Goal: Entertainment & Leisure: Consume media (video, audio)

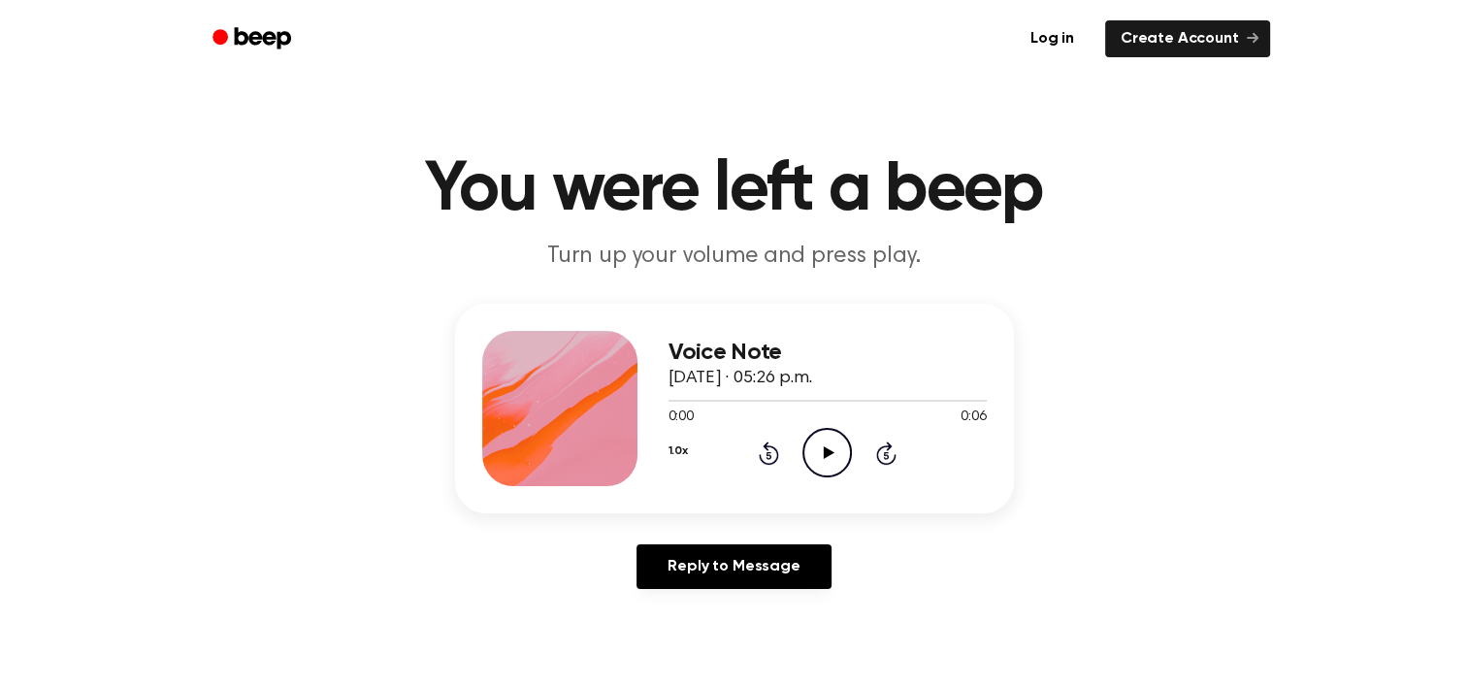
click at [804, 451] on circle at bounding box center [828, 453] width 48 height 48
click at [771, 443] on icon "Rewind 5 seconds" at bounding box center [768, 453] width 21 height 25
click at [757, 451] on div "1.0x Rewind 5 seconds Play Audio Skip 5 seconds" at bounding box center [828, 452] width 318 height 49
click at [871, 453] on div "1.0x Rewind 5 seconds Play Audio Skip 5 seconds" at bounding box center [828, 452] width 318 height 49
click at [776, 456] on icon at bounding box center [769, 453] width 20 height 23
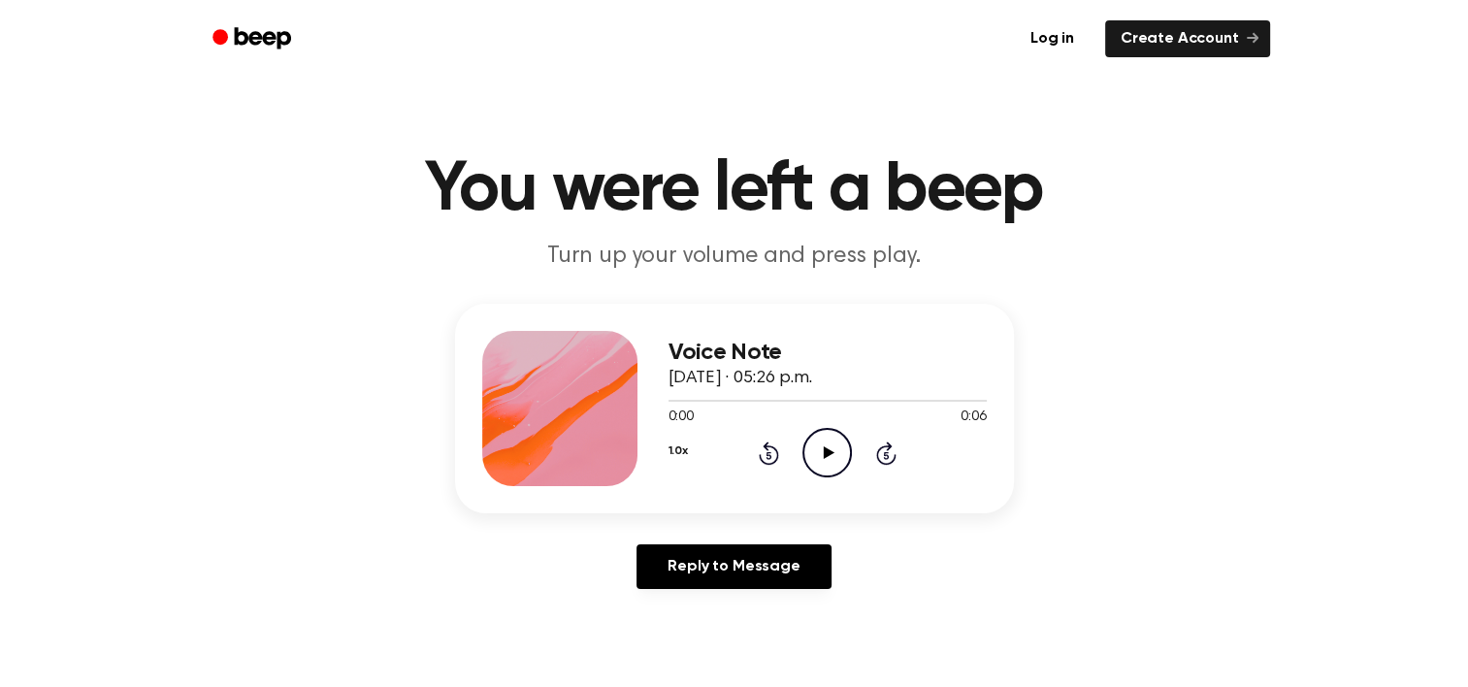
click at [826, 458] on icon "Play Audio" at bounding box center [827, 452] width 49 height 49
click at [826, 458] on icon "Pause Audio" at bounding box center [827, 452] width 49 height 49
click at [829, 456] on icon "Play Audio" at bounding box center [827, 452] width 49 height 49
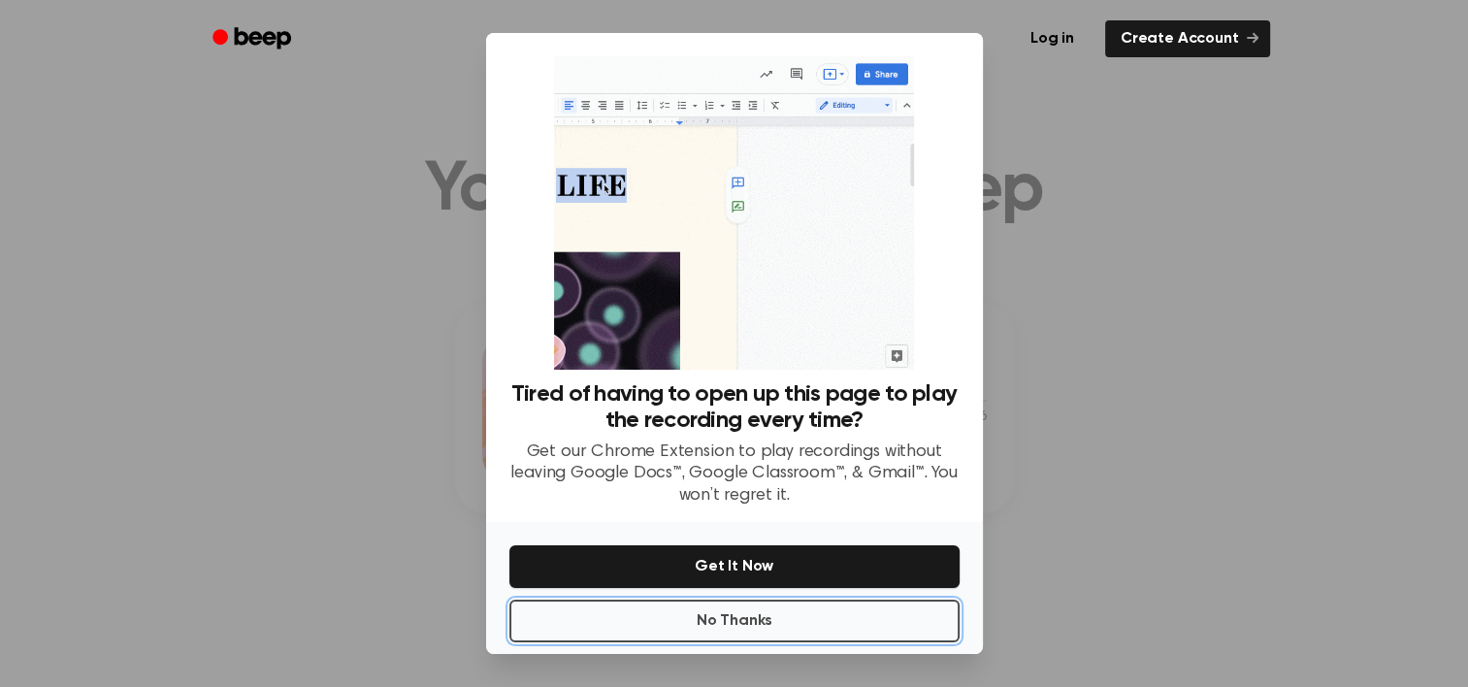
drag, startPoint x: 798, startPoint y: 637, endPoint x: 799, endPoint y: 625, distance: 11.7
click at [799, 625] on button "No Thanks" at bounding box center [735, 621] width 450 height 43
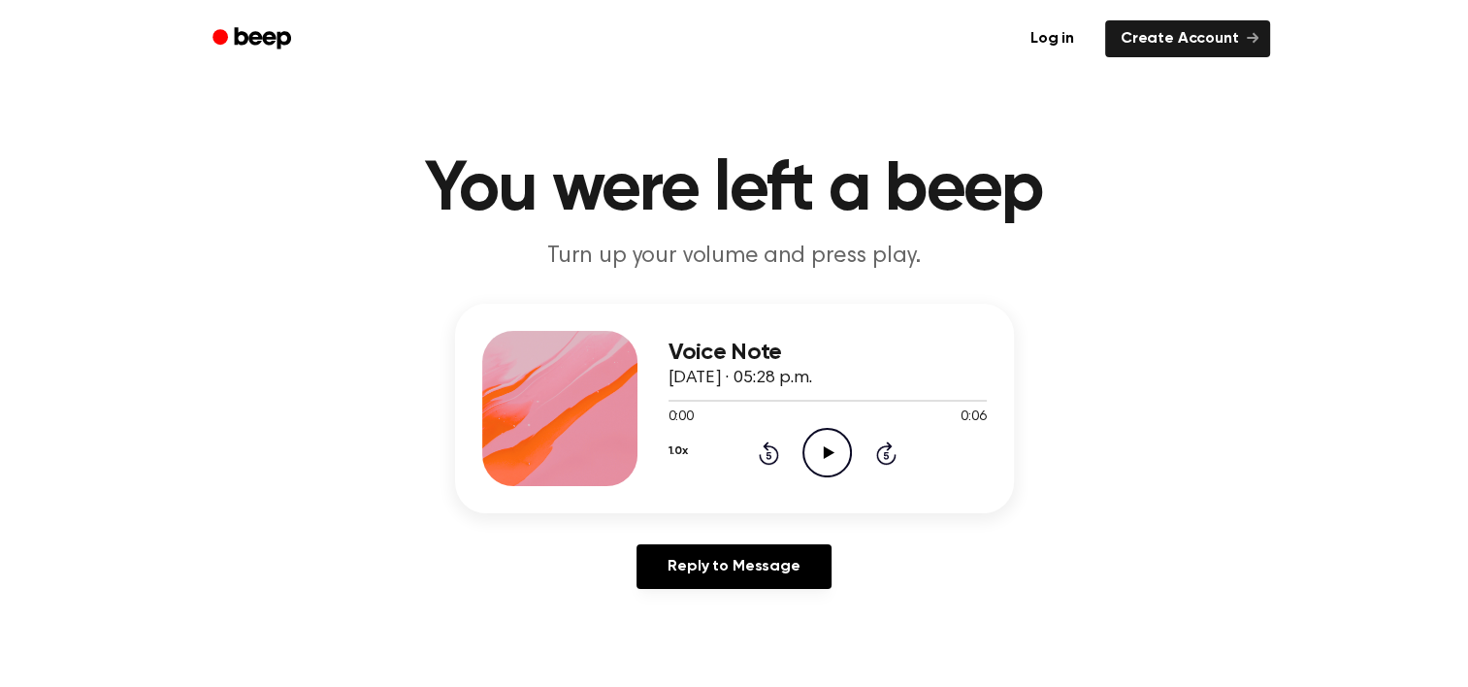
click at [813, 454] on icon "Play Audio" at bounding box center [827, 452] width 49 height 49
click at [772, 457] on icon "Rewind 5 seconds" at bounding box center [768, 453] width 21 height 25
click at [811, 437] on icon "Play Audio" at bounding box center [827, 452] width 49 height 49
click at [829, 447] on icon "Play Audio" at bounding box center [827, 452] width 49 height 49
click at [831, 446] on icon "Play Audio" at bounding box center [827, 452] width 49 height 49
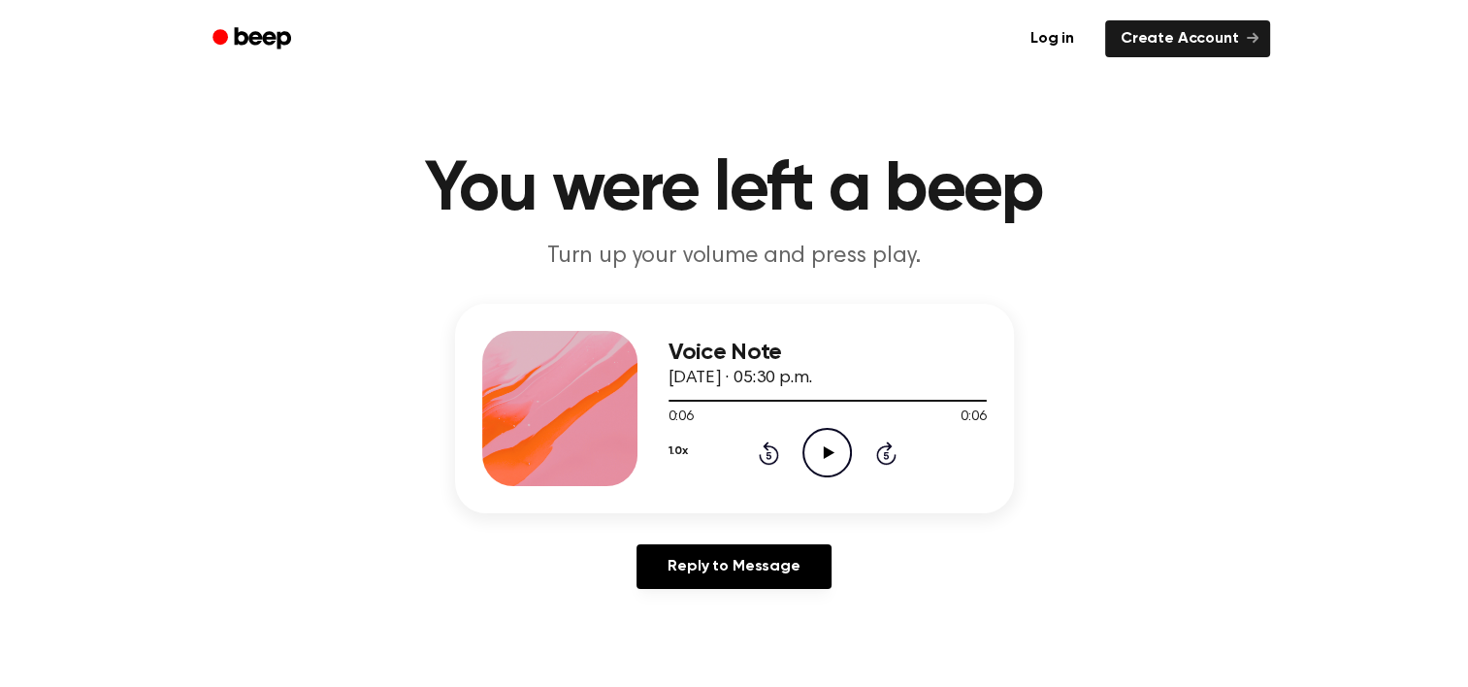
click at [831, 451] on icon at bounding box center [829, 452] width 11 height 13
click at [847, 445] on icon "Play Audio" at bounding box center [827, 452] width 49 height 49
